Goal: Information Seeking & Learning: Check status

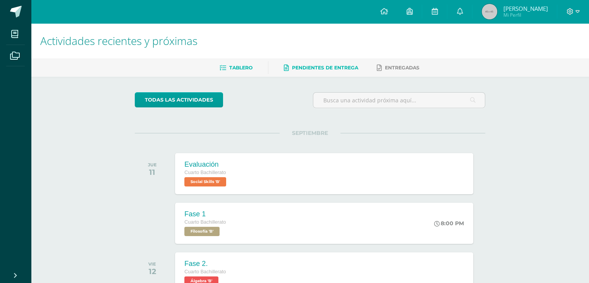
click at [336, 63] on link "Pendientes de entrega" at bounding box center [321, 68] width 74 height 12
click at [463, 10] on icon at bounding box center [460, 11] width 6 height 7
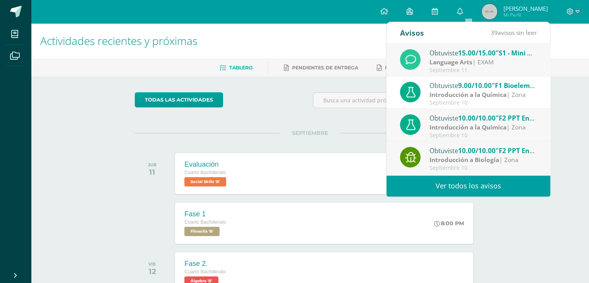
click at [469, 53] on span "15.00/15.00" at bounding box center [477, 52] width 38 height 9
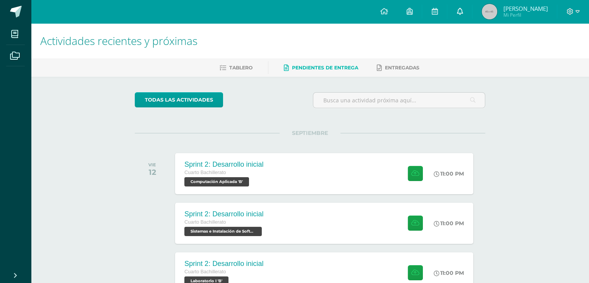
click at [472, 14] on link at bounding box center [459, 11] width 25 height 23
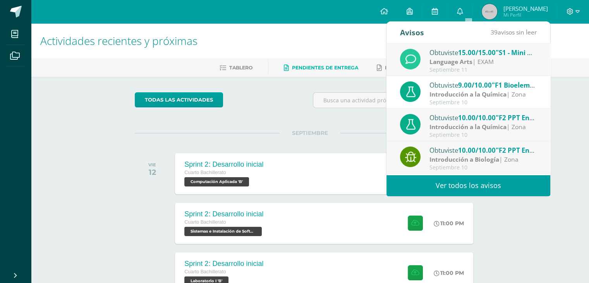
click at [437, 52] on div "Obtuviste 15.00/15.00 "S1 - Mini Quiz (modals)" en Language Arts" at bounding box center [484, 52] width 108 height 10
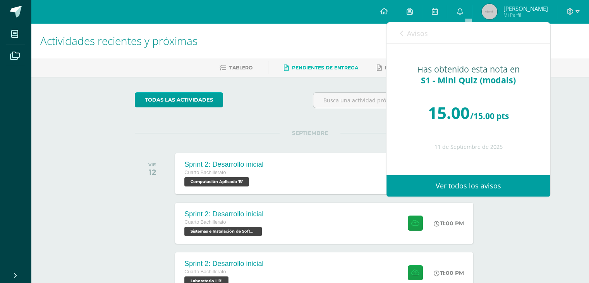
click at [411, 45] on div "Has obtenido esta nota en S1 - Mini Quiz (modals) 15.00 /15.00 pts 11 de Septie…" at bounding box center [469, 104] width 164 height 120
click at [415, 34] on span "Avisos" at bounding box center [417, 33] width 21 height 9
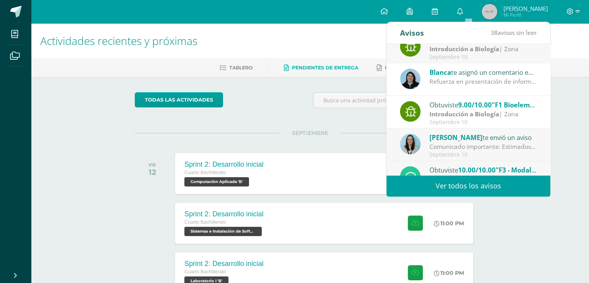
scroll to position [129, 0]
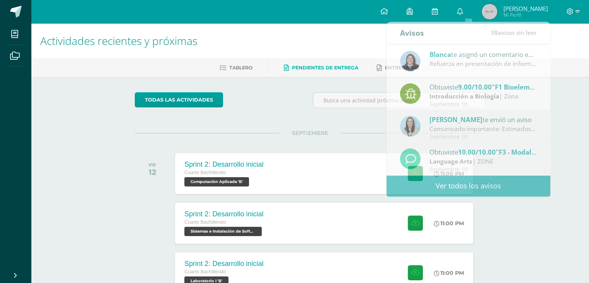
click at [565, 117] on div "Actividades recientes y próximas Tablero Pendientes de entrega Entregadas todas…" at bounding box center [310, 180] width 558 height 314
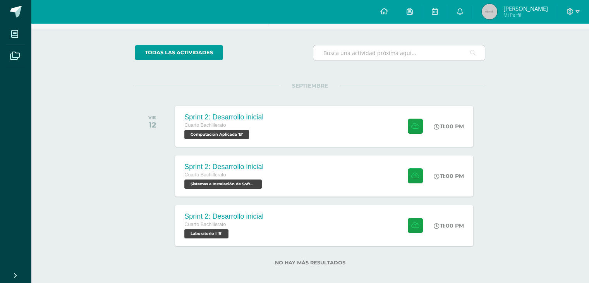
scroll to position [54, 0]
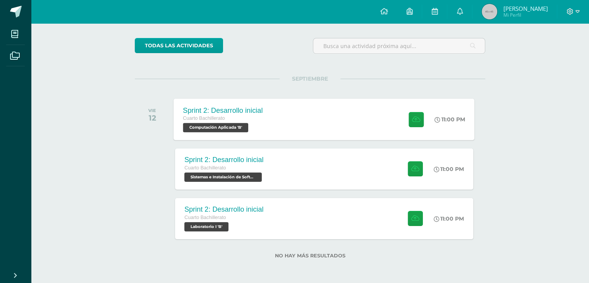
click at [339, 115] on div "Sprint 2: Desarrollo inicial Cuarto Bachillerato Computación Aplicada 'B' 11:00…" at bounding box center [324, 118] width 301 height 41
click at [262, 175] on div "Cuarto Bachillerato Sistemas e Instalación de Software 'B'" at bounding box center [223, 173] width 80 height 18
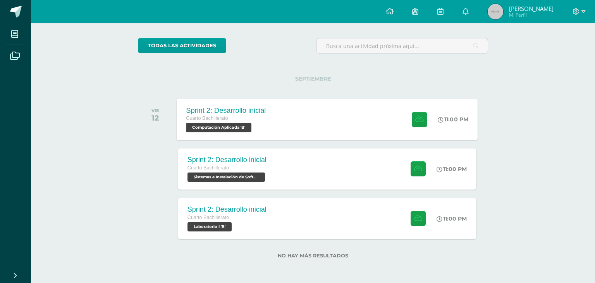
click at [241, 214] on hr at bounding box center [297, 214] width 256 height 1
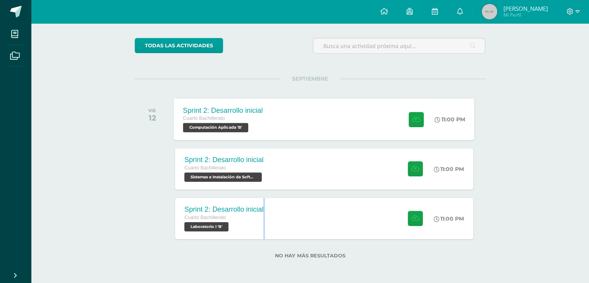
click at [241, 214] on div "Cuarto Bachillerato" at bounding box center [223, 217] width 79 height 9
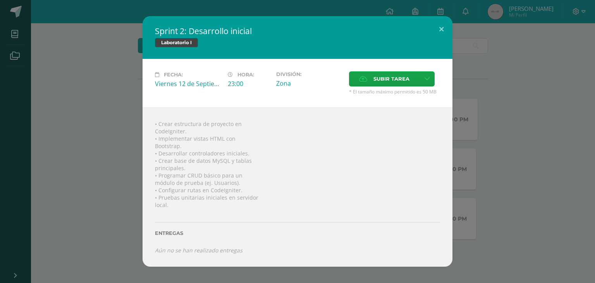
click at [476, 171] on div "Sprint 2: Desarrollo inicial Laboratorio I Fecha: Viernes 12 de Septiembre Hora…" at bounding box center [297, 141] width 589 height 250
